Goal: Task Accomplishment & Management: Use online tool/utility

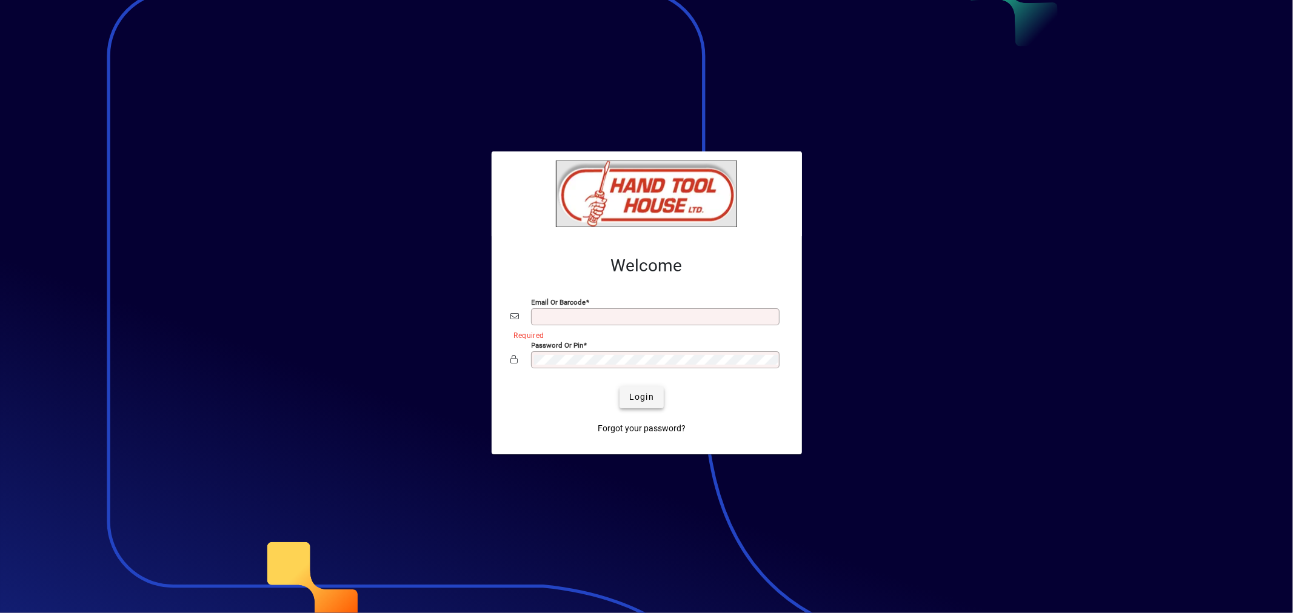
type input "**********"
click at [650, 400] on span "Login" at bounding box center [641, 397] width 25 height 13
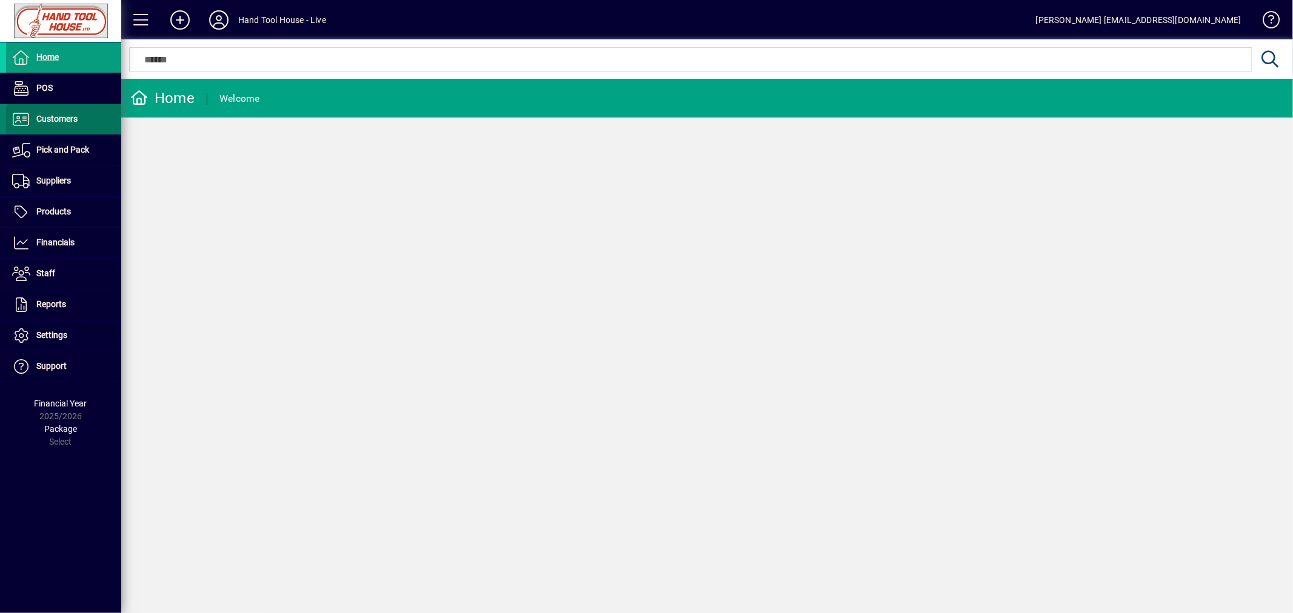
click at [79, 118] on span at bounding box center [63, 119] width 115 height 29
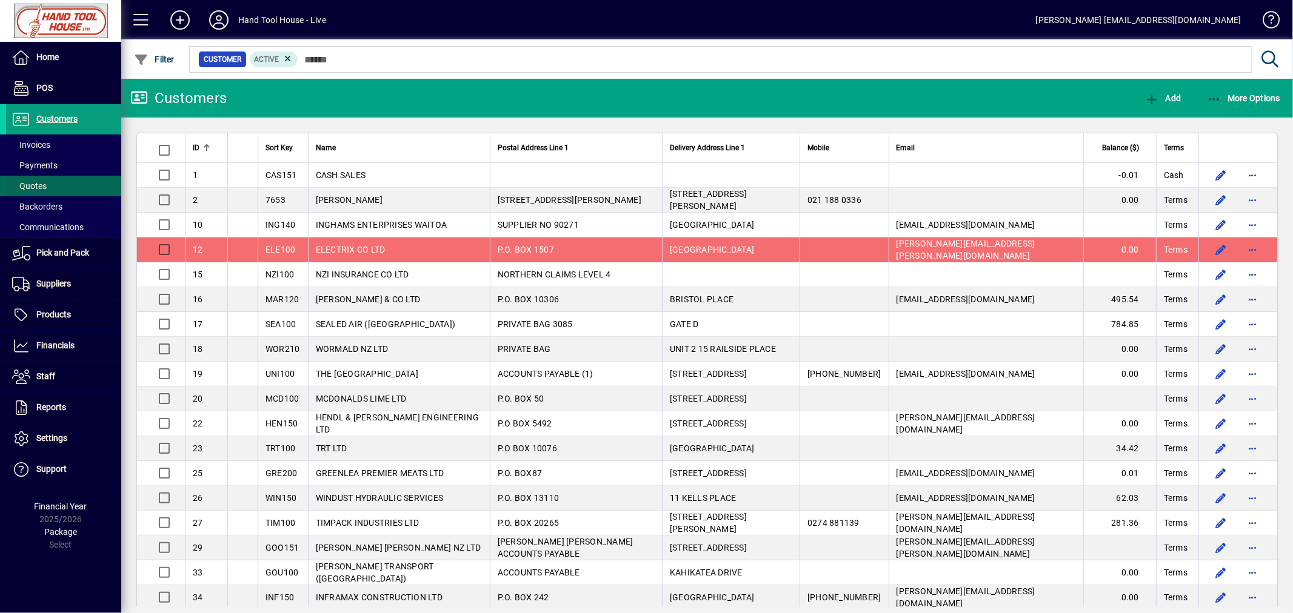
click at [33, 184] on span "Quotes" at bounding box center [29, 186] width 35 height 10
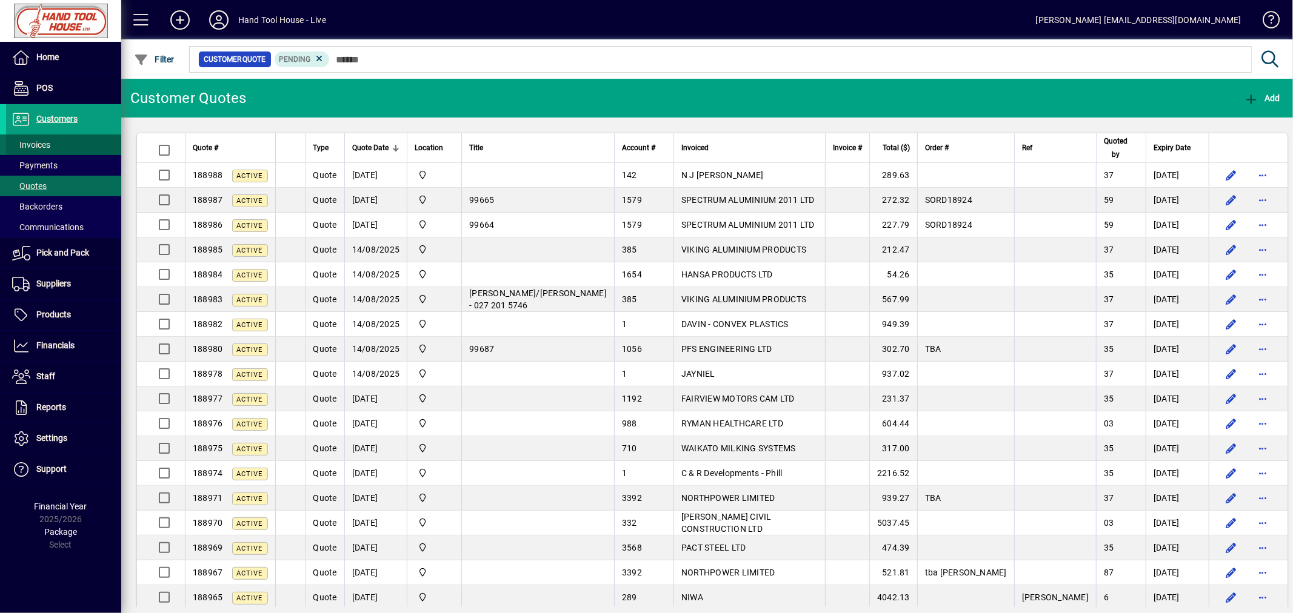
click at [58, 146] on span at bounding box center [63, 144] width 115 height 29
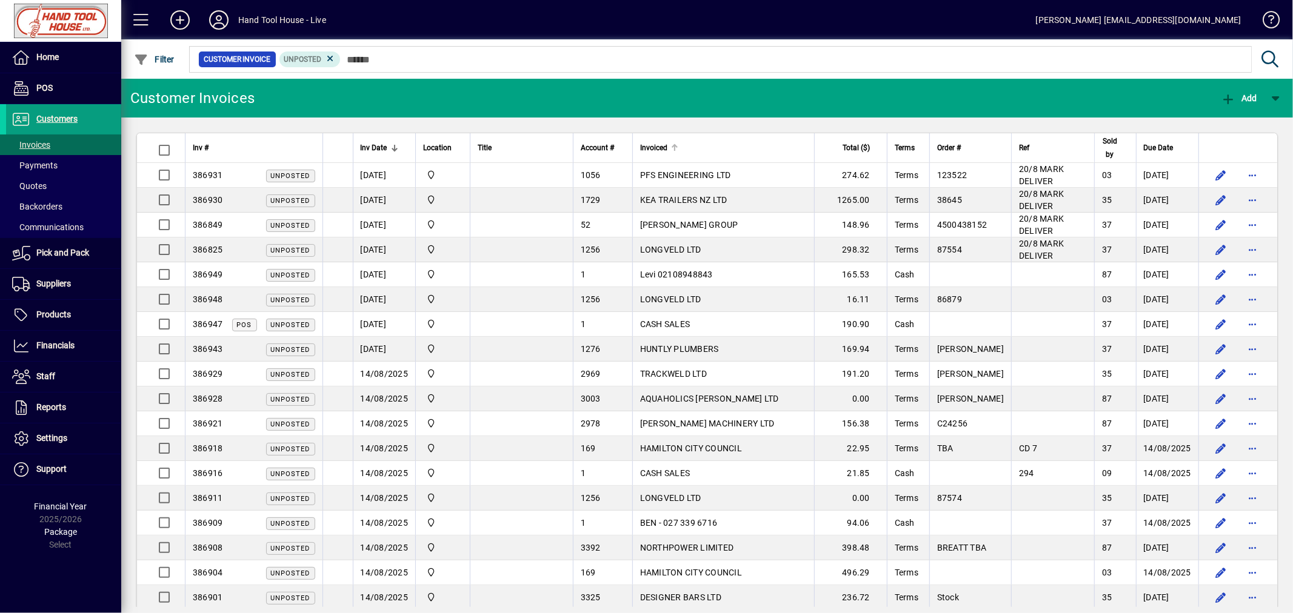
click at [678, 146] on div at bounding box center [674, 147] width 7 height 7
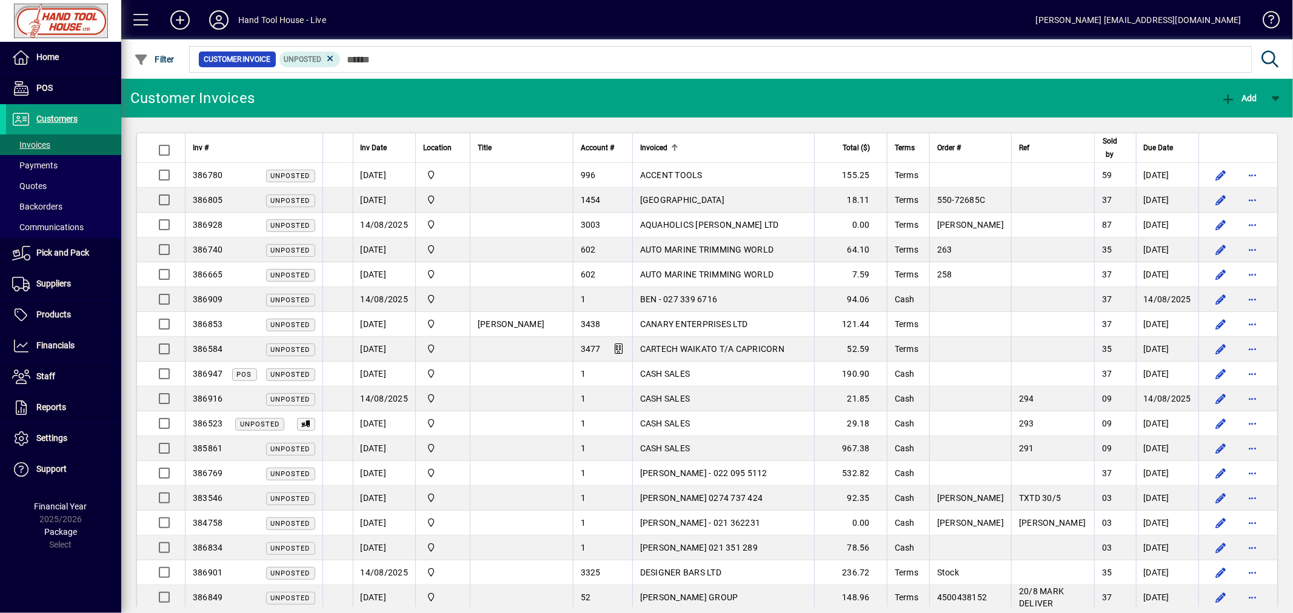
click at [678, 148] on div at bounding box center [674, 147] width 7 height 7
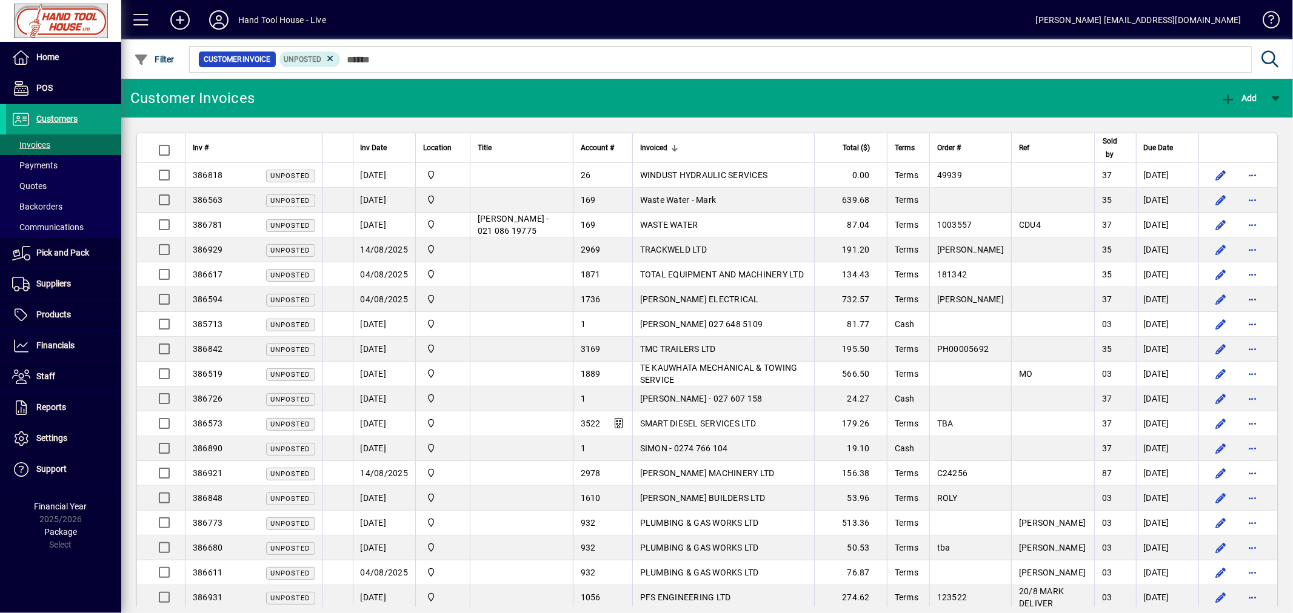
click at [678, 148] on div at bounding box center [676, 150] width 4 height 4
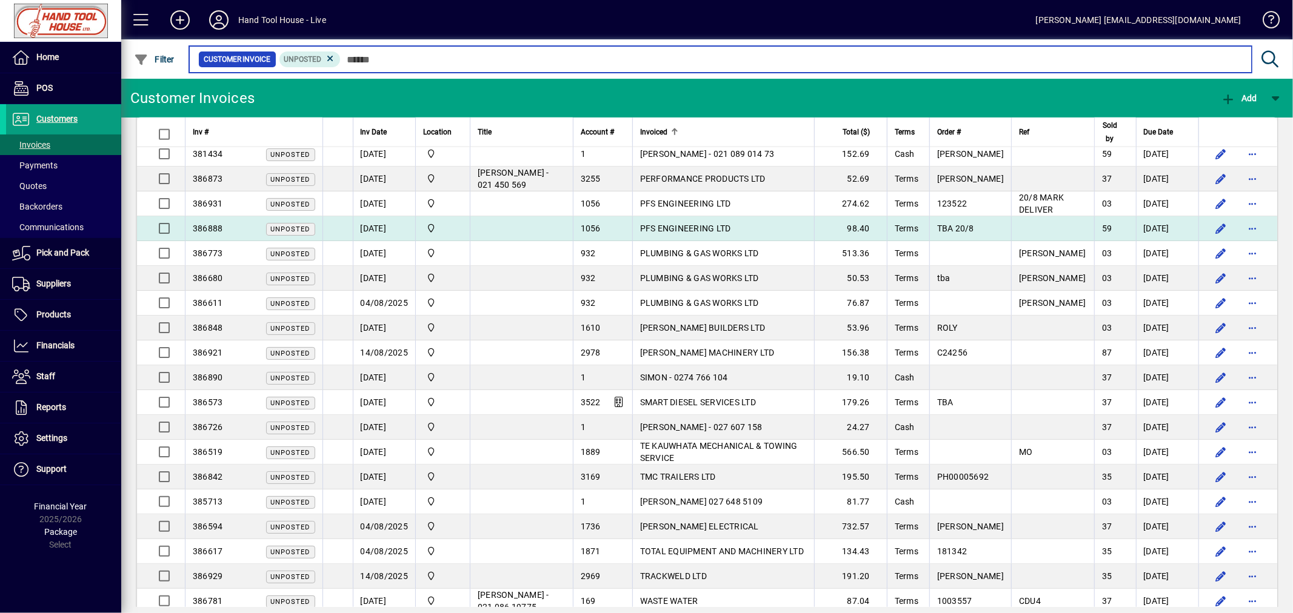
scroll to position [1301, 0]
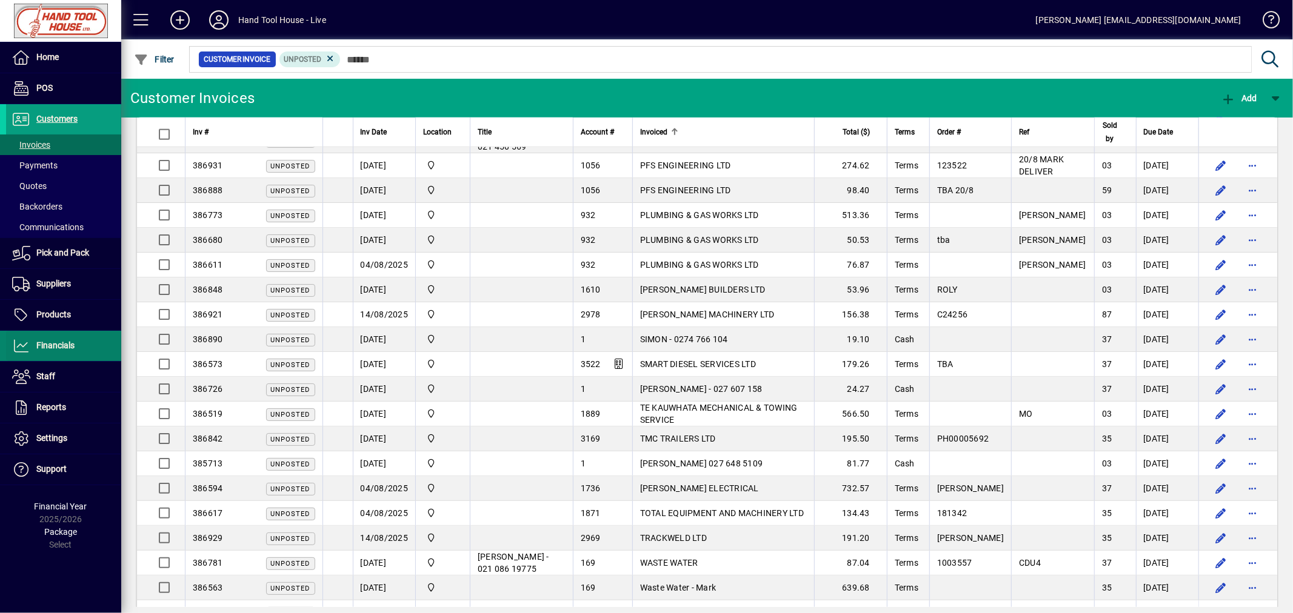
click at [53, 349] on span "Financials" at bounding box center [55, 346] width 38 height 10
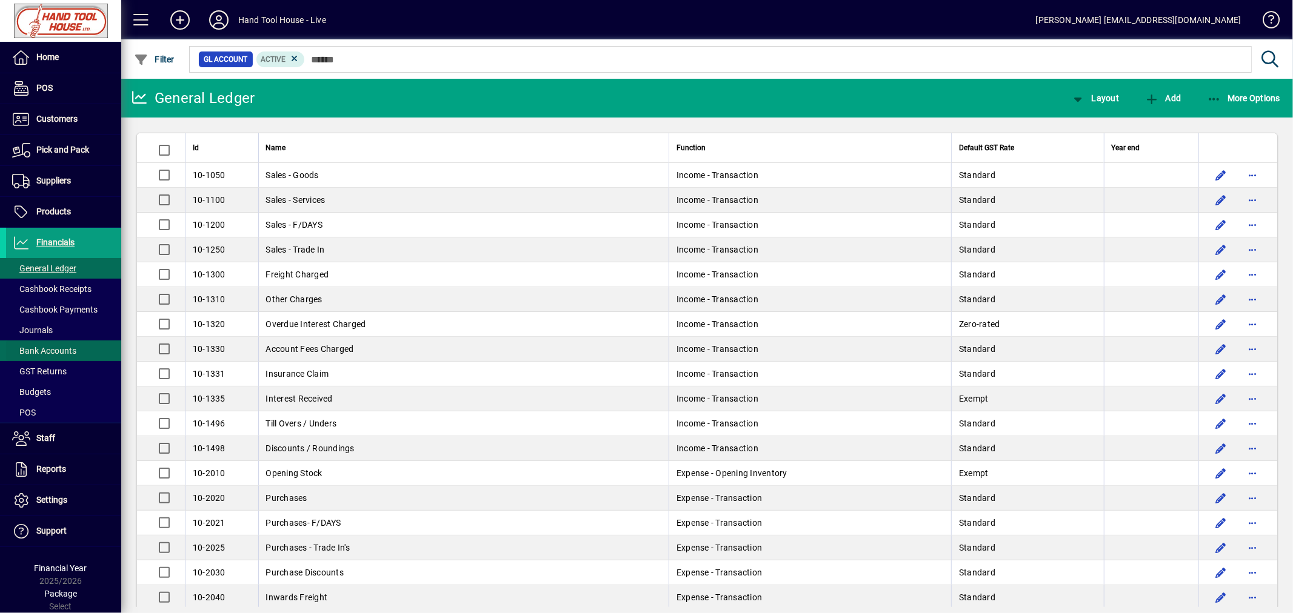
click at [61, 347] on span "Bank Accounts" at bounding box center [44, 351] width 64 height 10
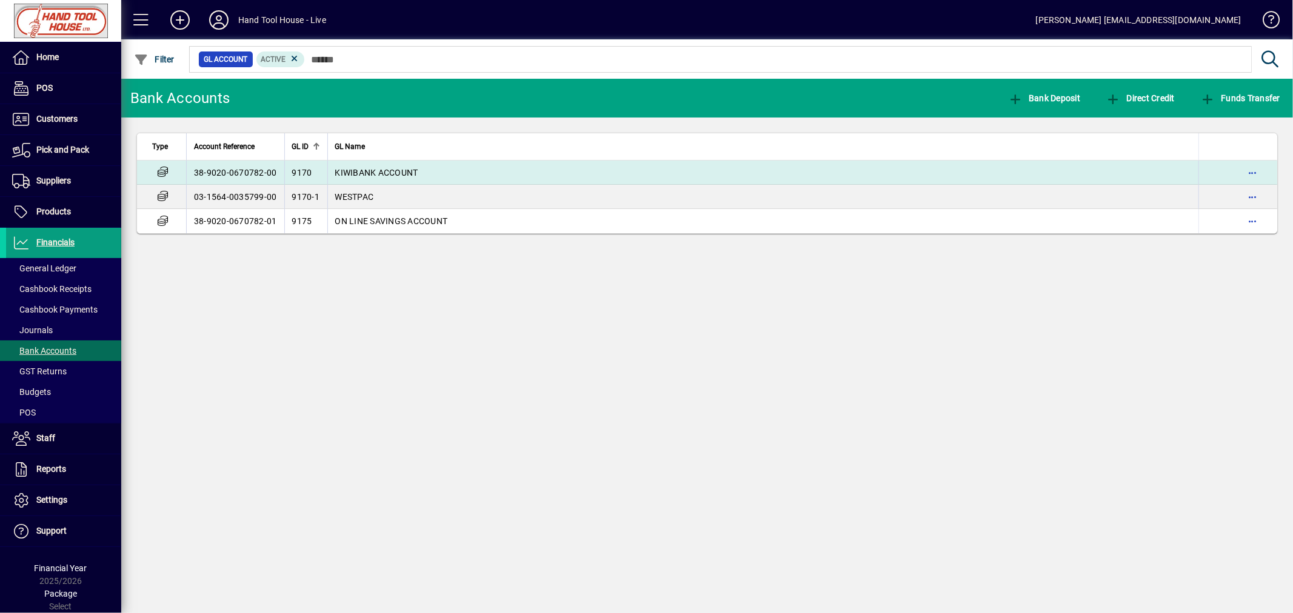
click at [209, 168] on td "38-9020-0670782-00" at bounding box center [235, 173] width 98 height 24
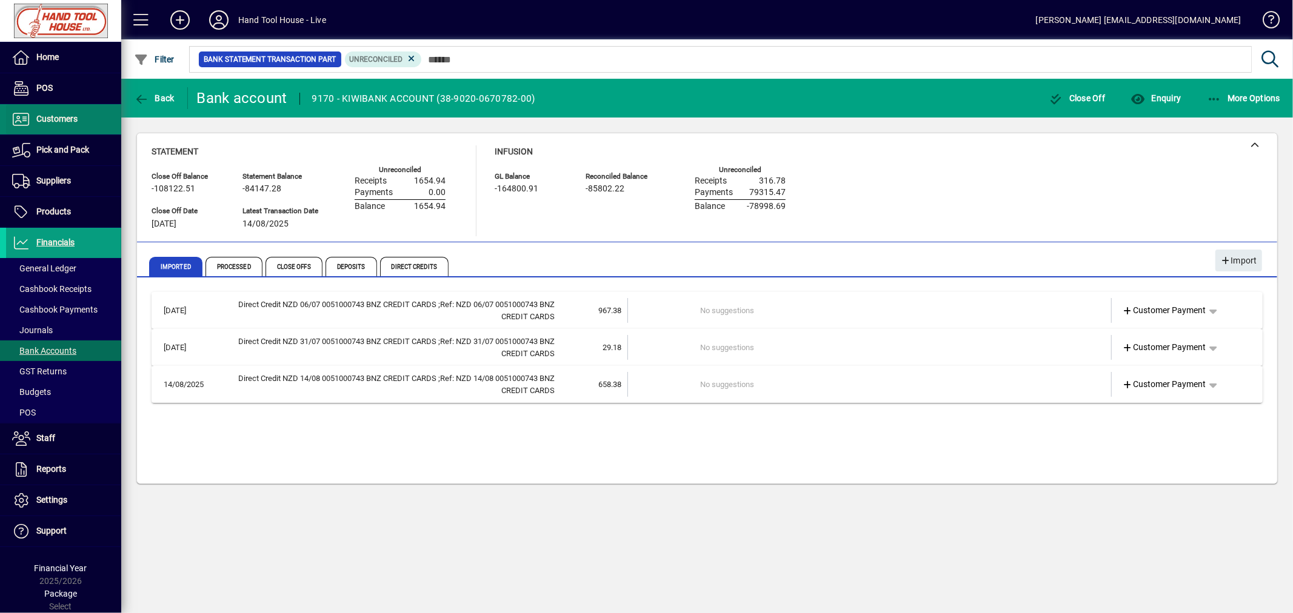
click at [55, 123] on span "Customers" at bounding box center [56, 119] width 41 height 10
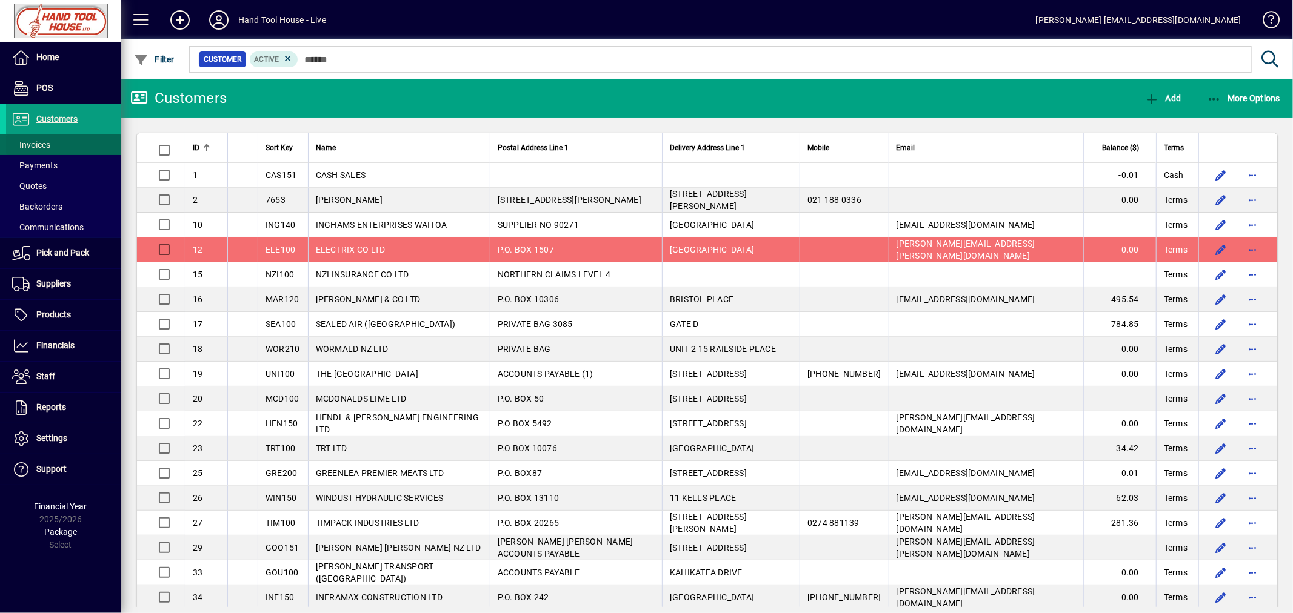
click at [50, 149] on span "Invoices" at bounding box center [28, 145] width 44 height 13
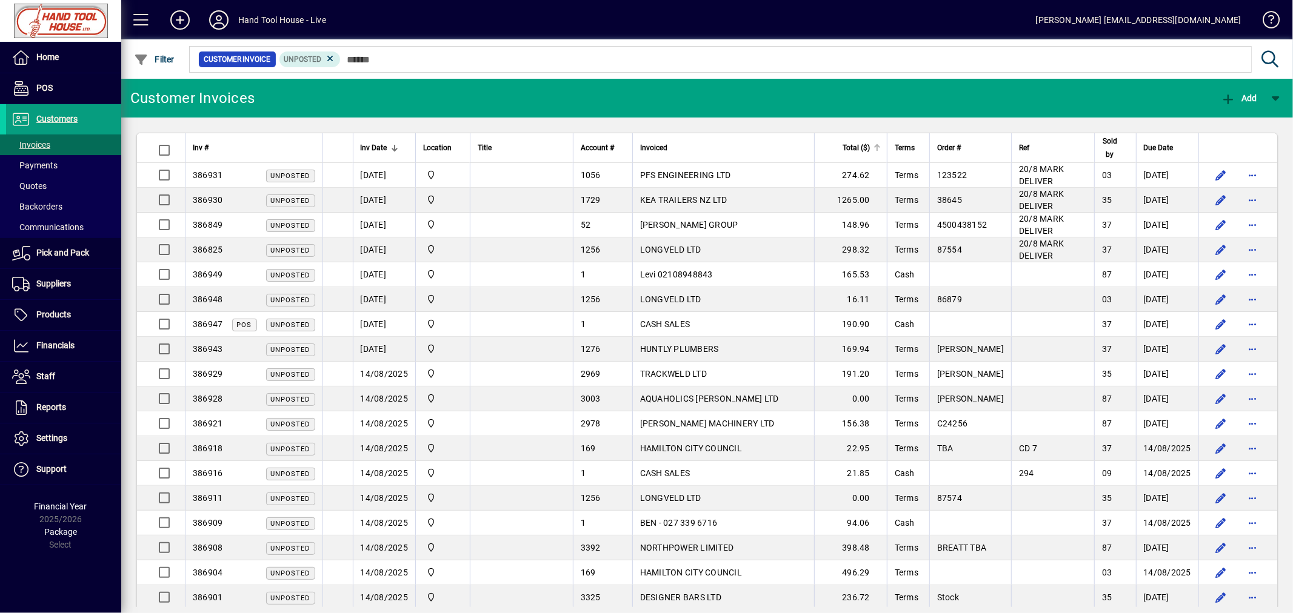
click at [878, 147] on div at bounding box center [876, 146] width 4 height 4
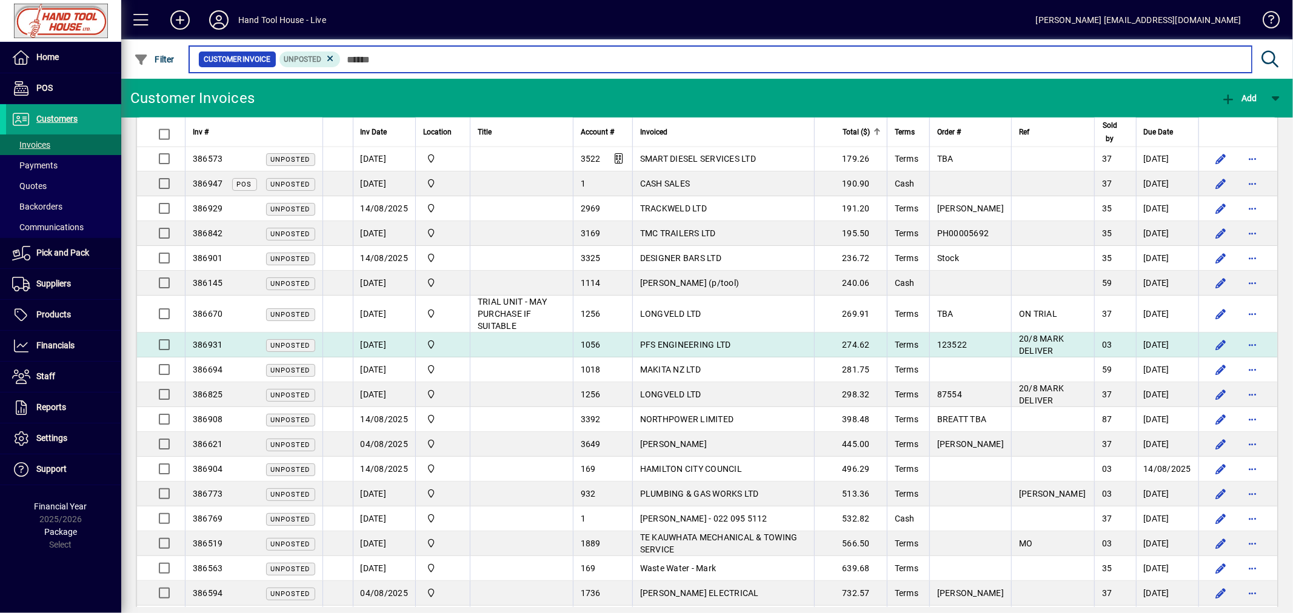
scroll to position [1301, 0]
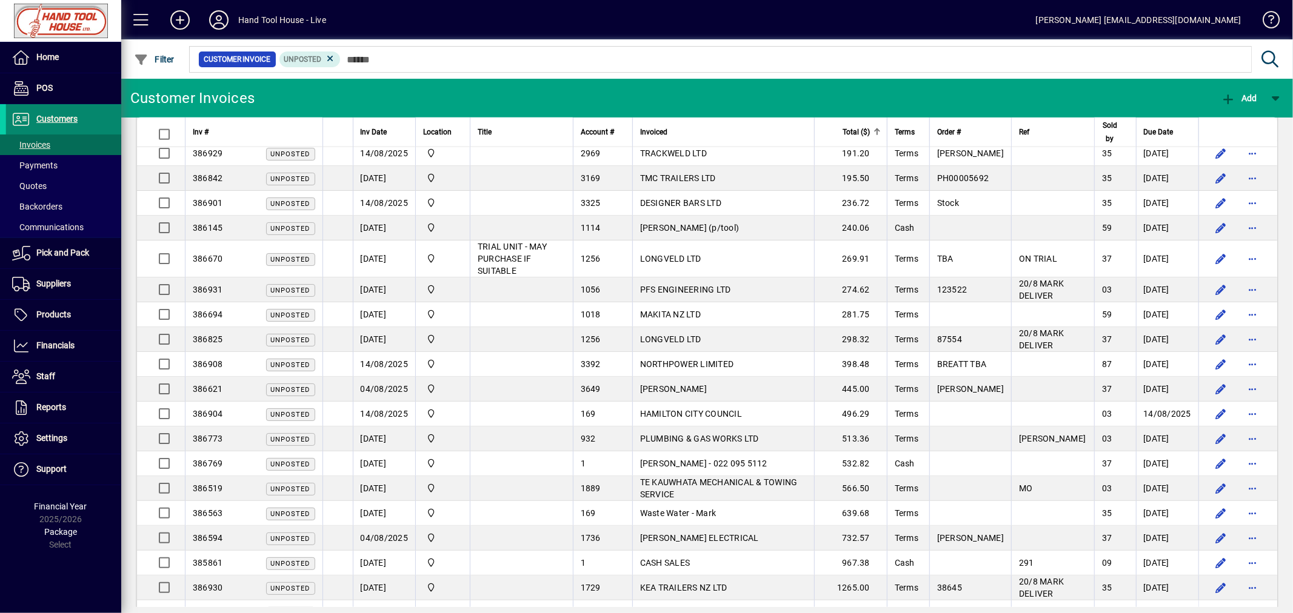
click at [56, 119] on span "Customers" at bounding box center [56, 119] width 41 height 10
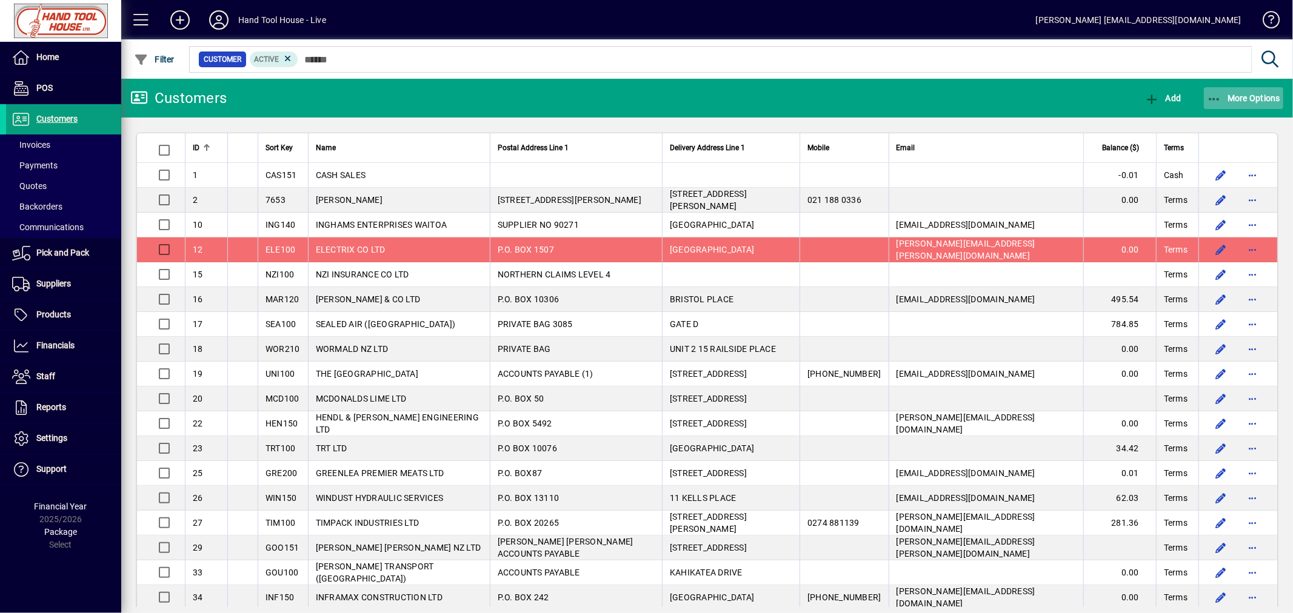
click at [1266, 95] on span "More Options" at bounding box center [1244, 98] width 74 height 10
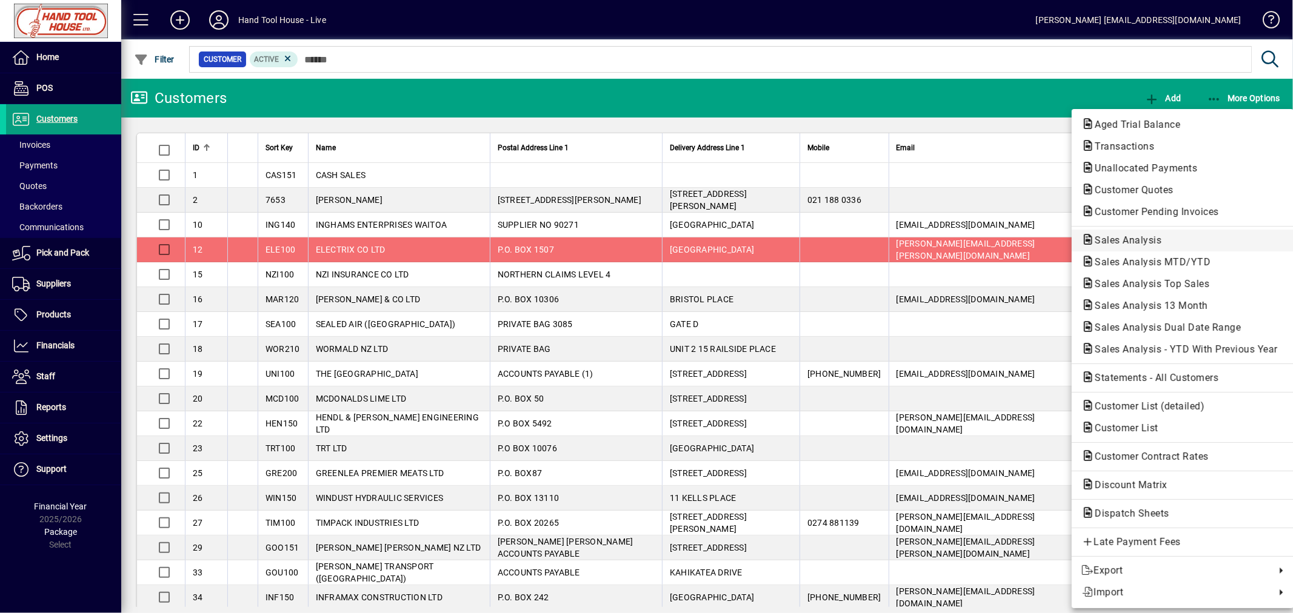
click at [1112, 246] on span "Sales Analysis" at bounding box center [1182, 240] width 202 height 15
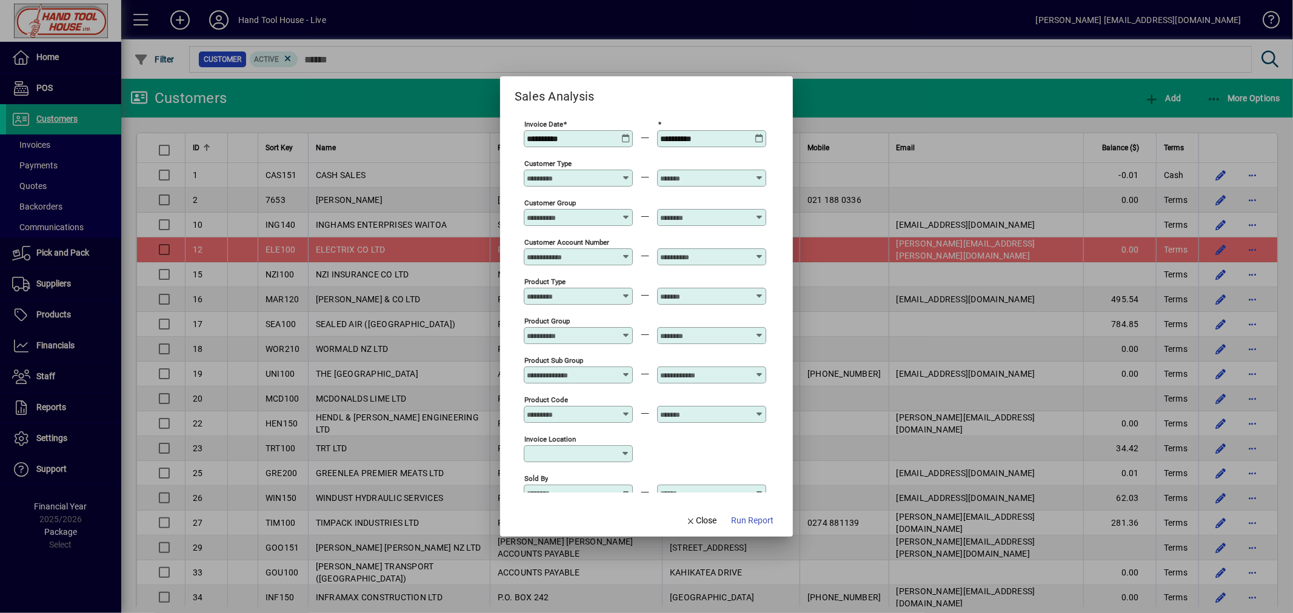
type input "**********"
click at [624, 134] on icon at bounding box center [625, 134] width 9 height 0
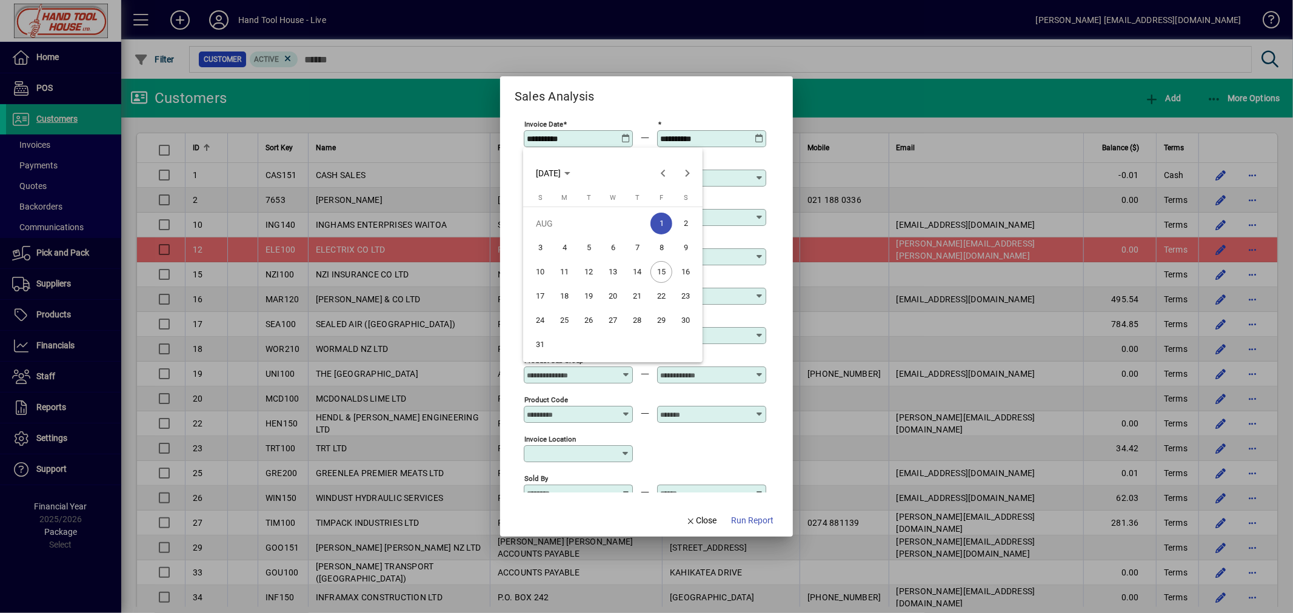
click at [659, 270] on span "15" at bounding box center [661, 272] width 22 height 22
type input "**********"
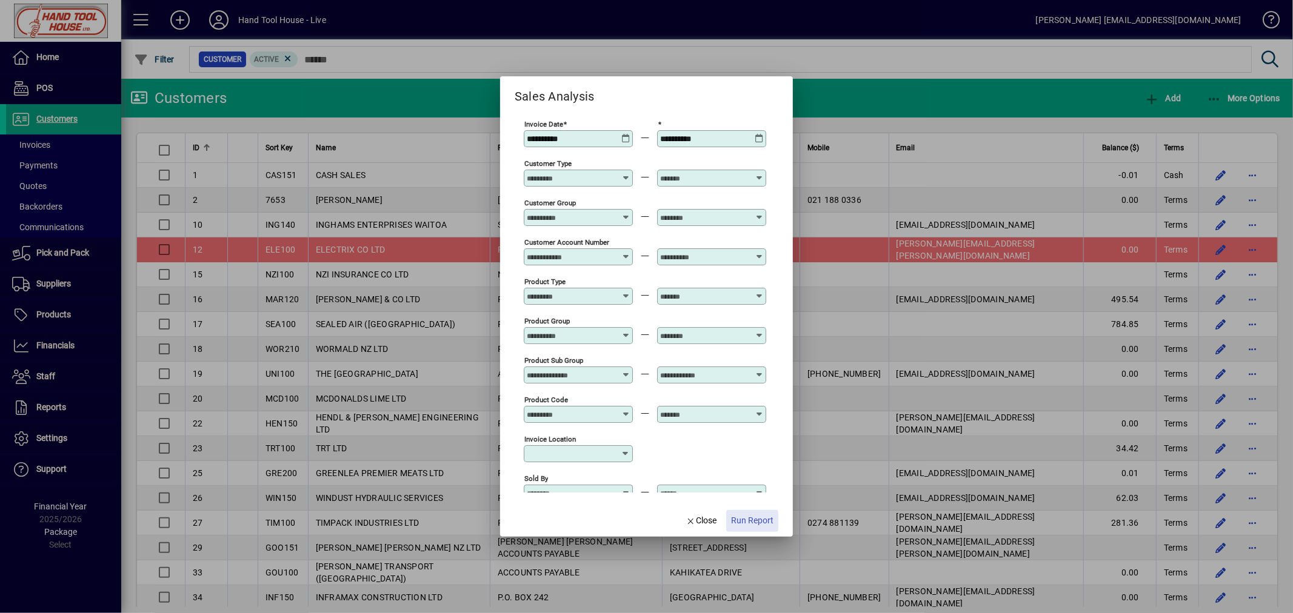
click at [752, 519] on span "Run Report" at bounding box center [752, 521] width 42 height 13
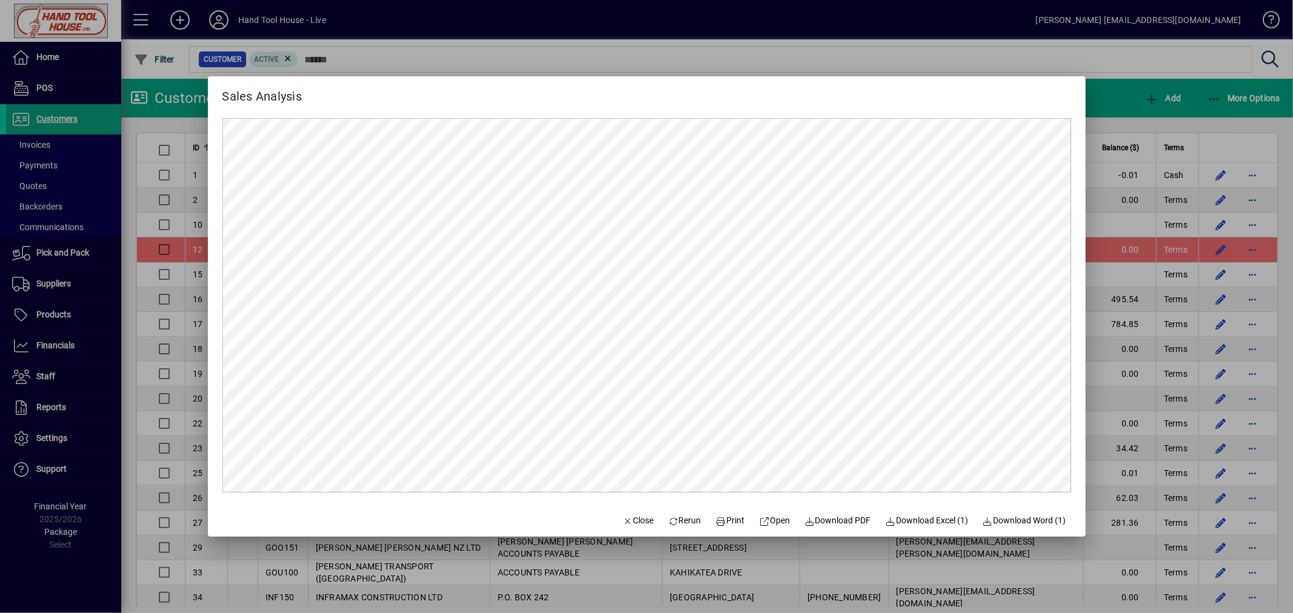
click at [925, 55] on div at bounding box center [646, 306] width 1293 height 613
